Goal: Check status

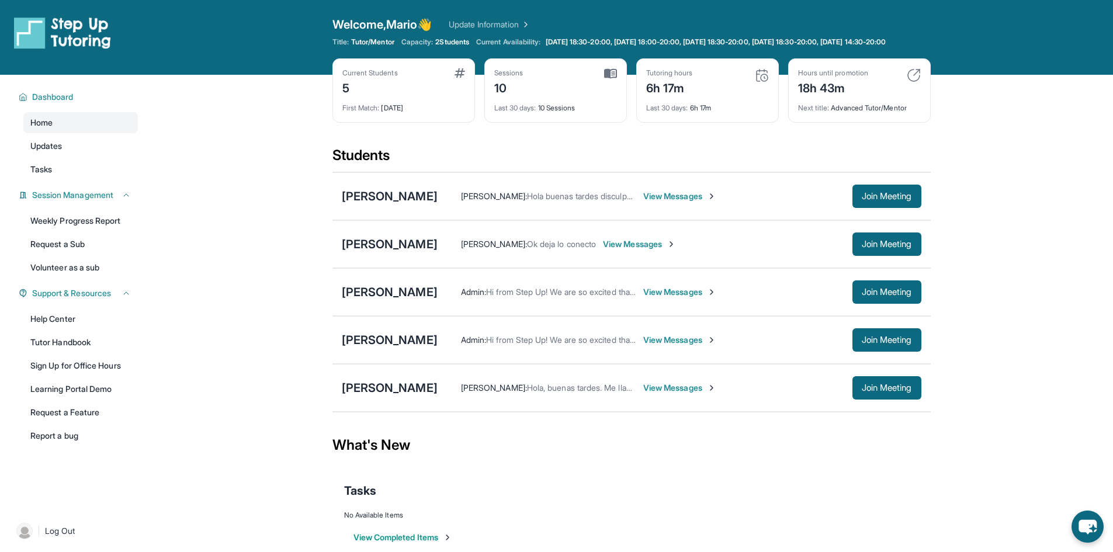
click at [658, 78] on div "Tutoring hours" at bounding box center [669, 72] width 47 height 9
click at [666, 96] on div "6h 17m" at bounding box center [669, 87] width 47 height 19
click at [763, 82] on img at bounding box center [762, 75] width 14 height 14
drag, startPoint x: 692, startPoint y: 121, endPoint x: 660, endPoint y: 116, distance: 32.0
click at [689, 113] on div "Last 30 days : 6h 17m" at bounding box center [707, 104] width 123 height 16
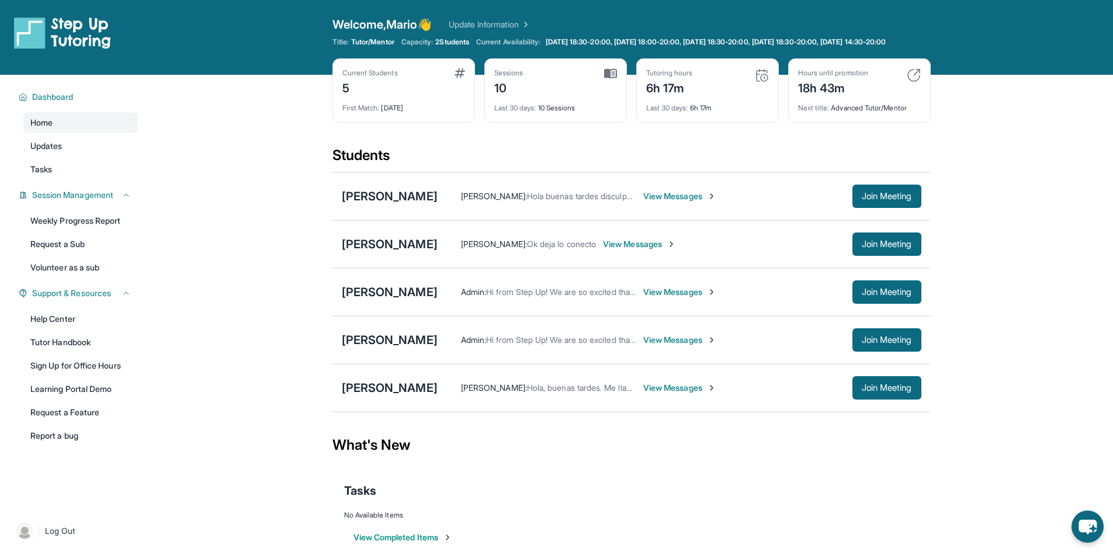
drag, startPoint x: 642, startPoint y: 88, endPoint x: 653, endPoint y: 80, distance: 13.0
click at [642, 86] on div "Tutoring hours 6h 17m Last 30 days : 6h 17m" at bounding box center [707, 90] width 143 height 64
